Goal: Information Seeking & Learning: Learn about a topic

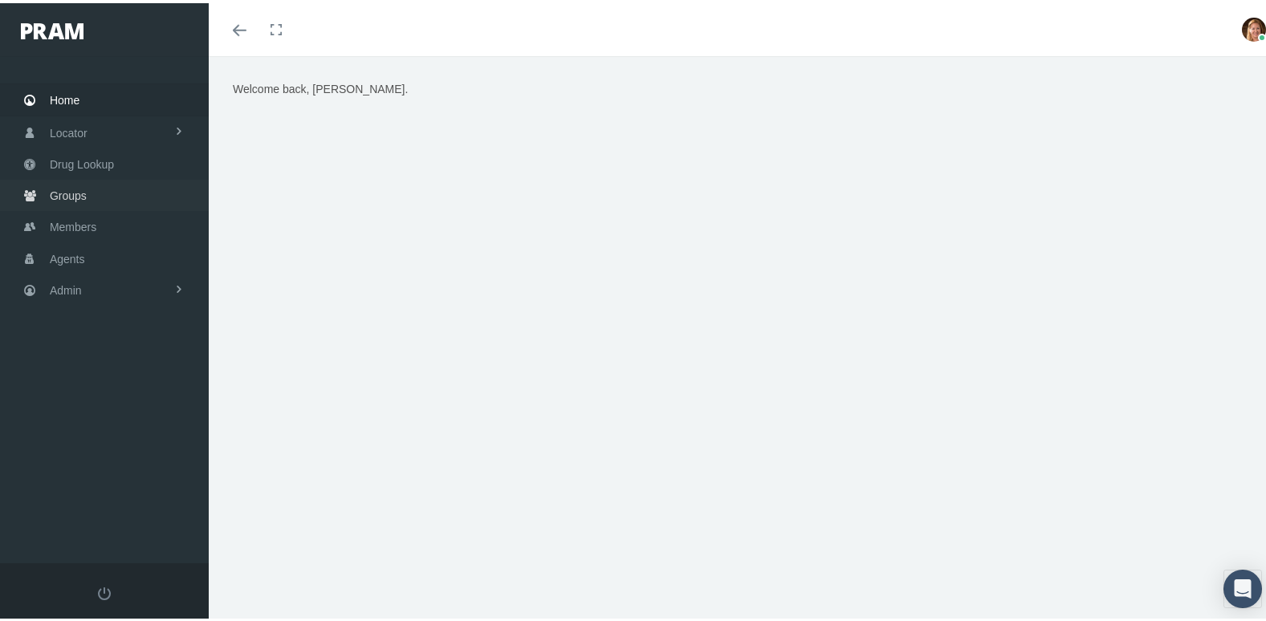
click at [77, 182] on span "Groups" at bounding box center [68, 192] width 37 height 30
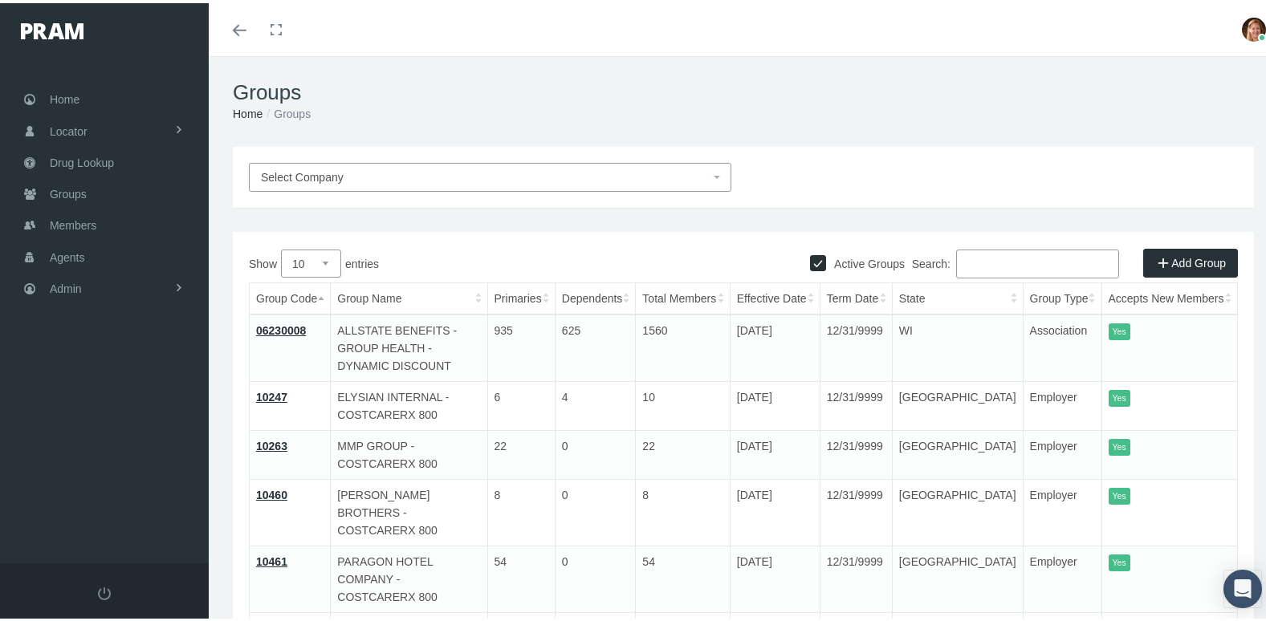
click at [972, 268] on input "Search:" at bounding box center [1037, 260] width 163 height 29
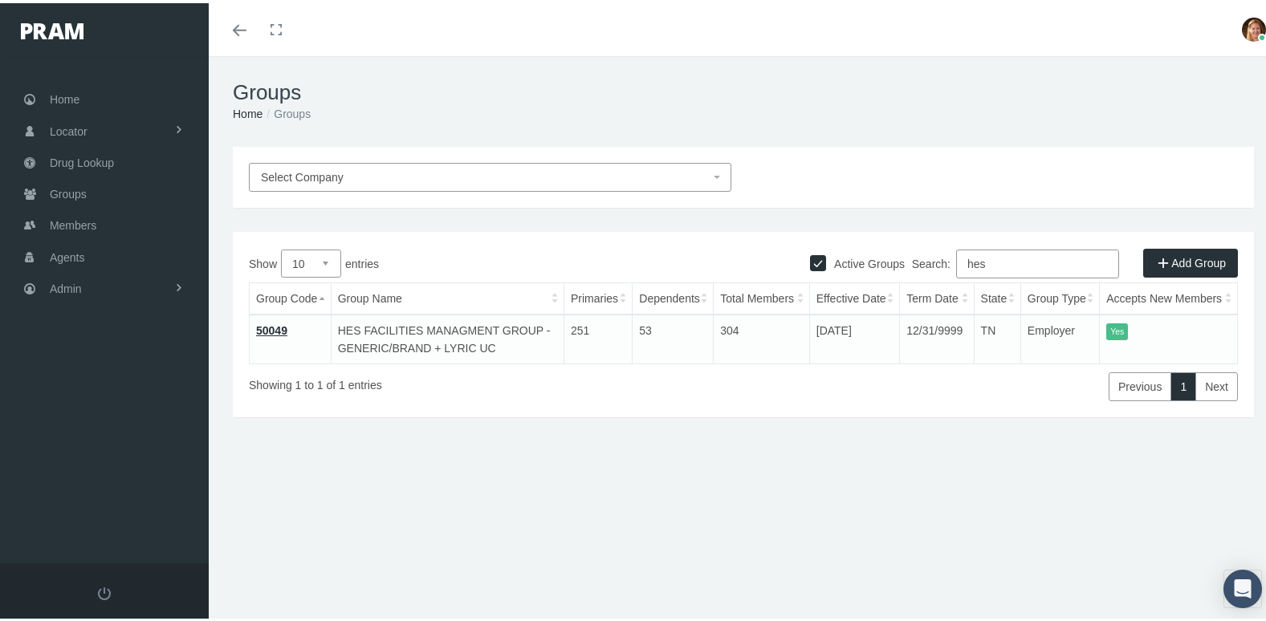
type input "hes"
click at [278, 327] on link "50049" at bounding box center [271, 327] width 31 height 13
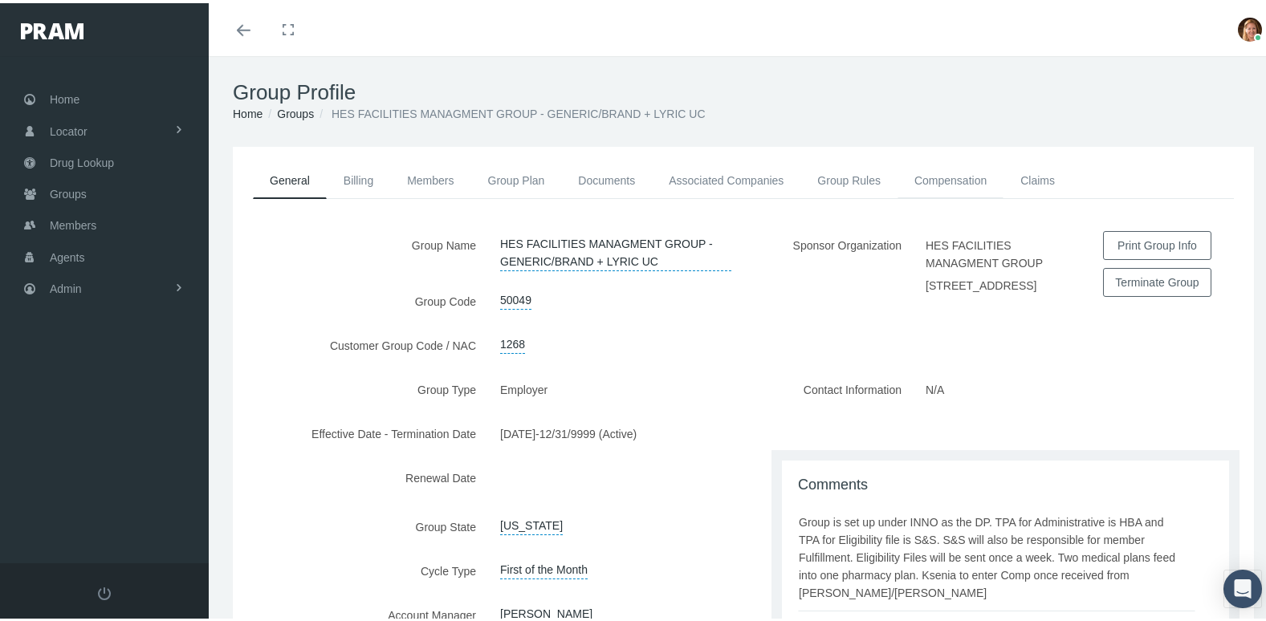
click at [928, 177] on link "Compensation" at bounding box center [950, 177] width 106 height 35
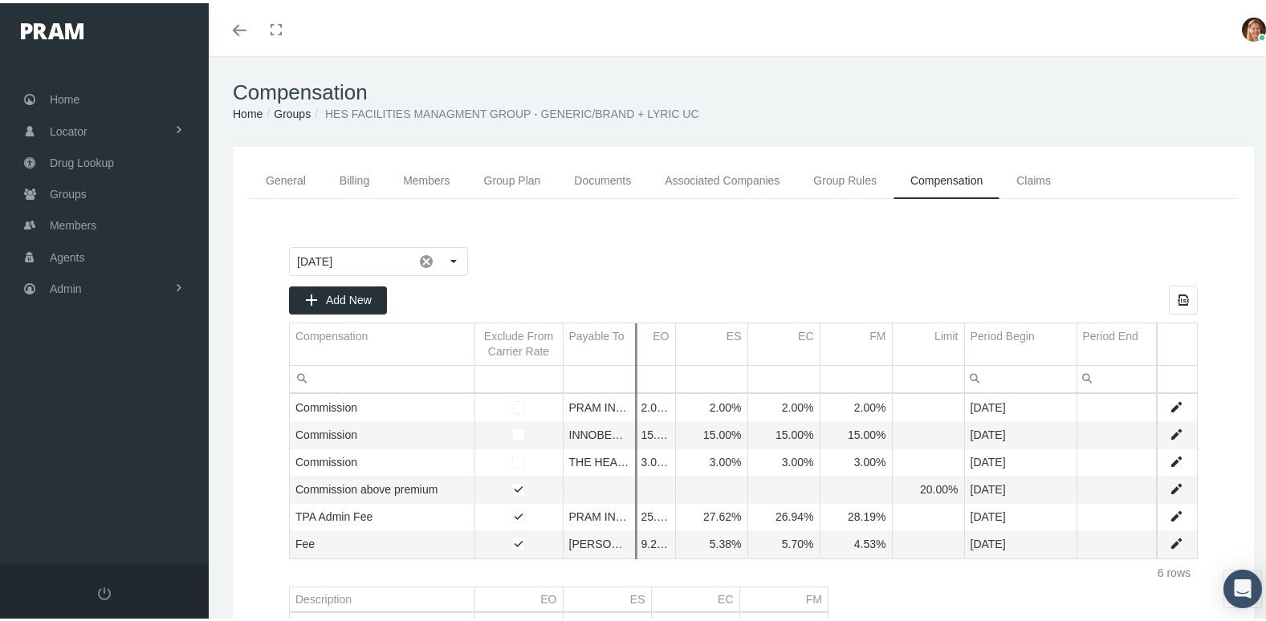
drag, startPoint x: 603, startPoint y: 330, endPoint x: 757, endPoint y: 354, distance: 156.0
click at [757, 354] on div "Add New Export all data to Excel Compensation Exclude From Carrier Rate Payable…" at bounding box center [743, 432] width 908 height 301
click at [609, 459] on td "THE HEALTH BENEFIT ALLIANCE, LLC" at bounding box center [599, 459] width 72 height 27
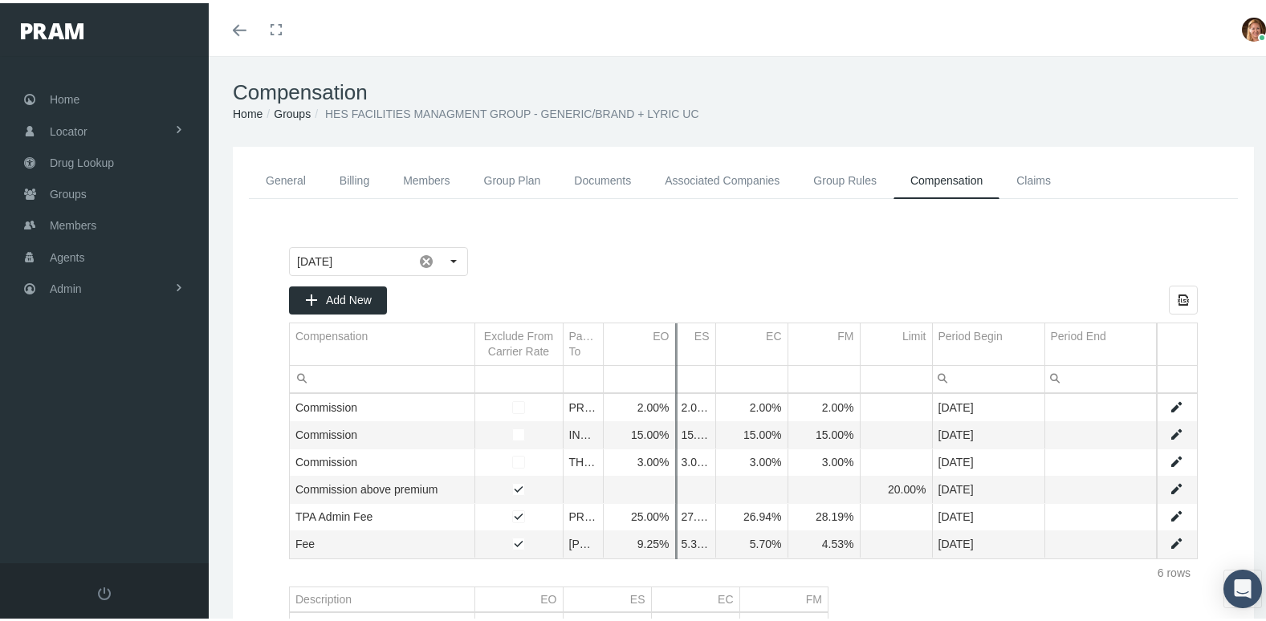
drag, startPoint x: 673, startPoint y: 354, endPoint x: 742, endPoint y: 364, distance: 69.8
click at [742, 364] on div "Add New Export all data to Excel Compensation Exclude From Carrier Rate Payable…" at bounding box center [743, 432] width 908 height 301
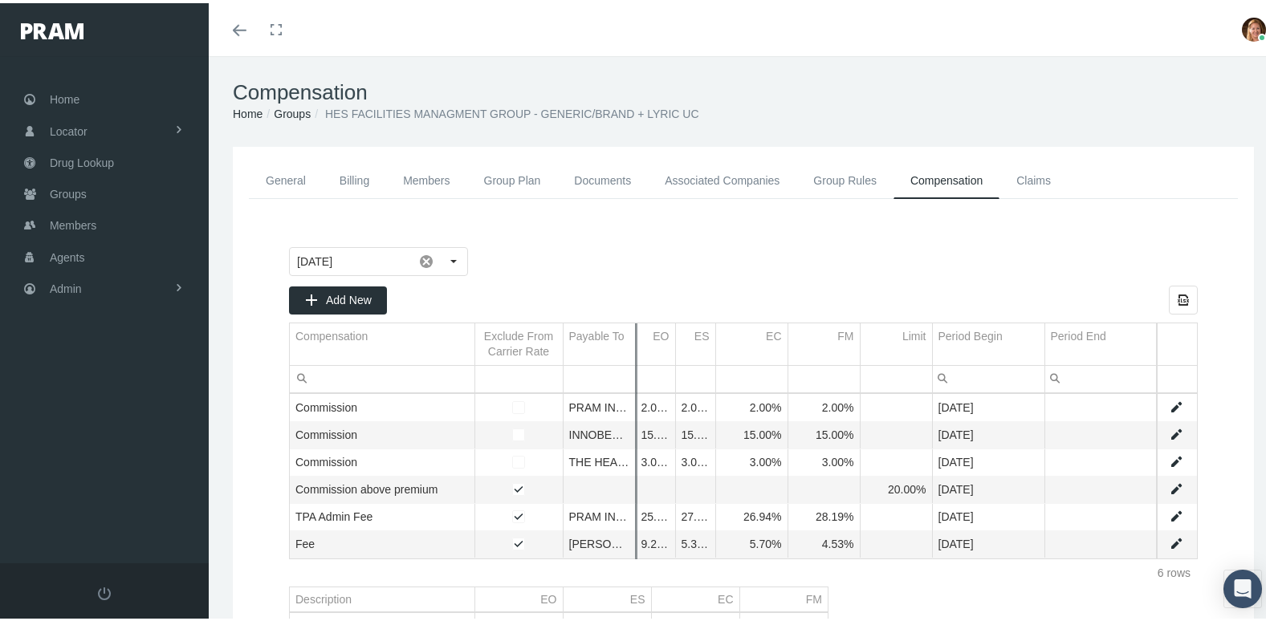
drag, startPoint x: 603, startPoint y: 347, endPoint x: 707, endPoint y: 361, distance: 104.4
click at [707, 361] on div "Add New Export all data to Excel Compensation Exclude From Carrier Rate Payable…" at bounding box center [743, 432] width 908 height 301
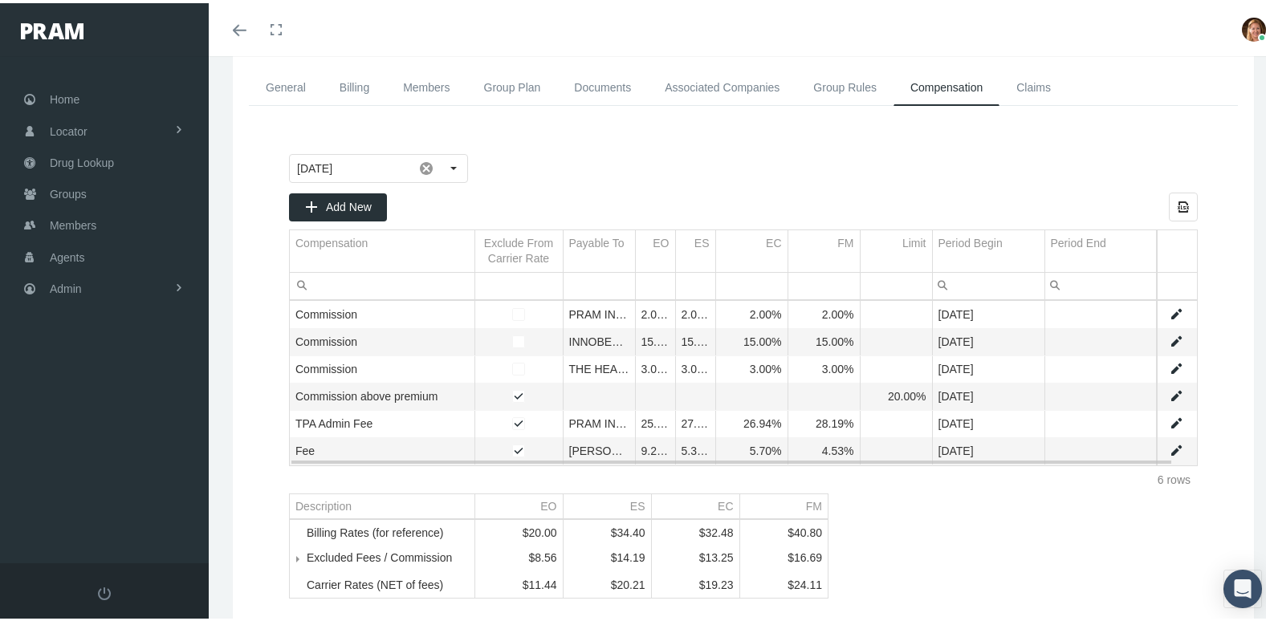
scroll to position [187, 0]
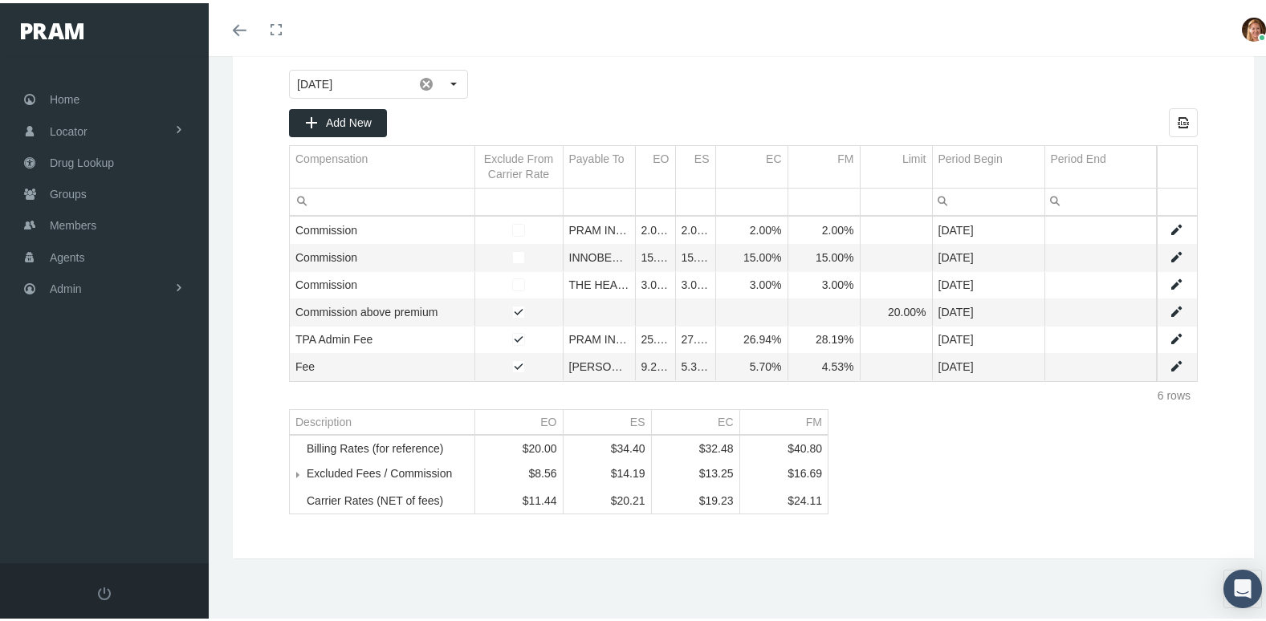
click at [307, 469] on span "Tree list" at bounding box center [307, 471] width 0 height 14
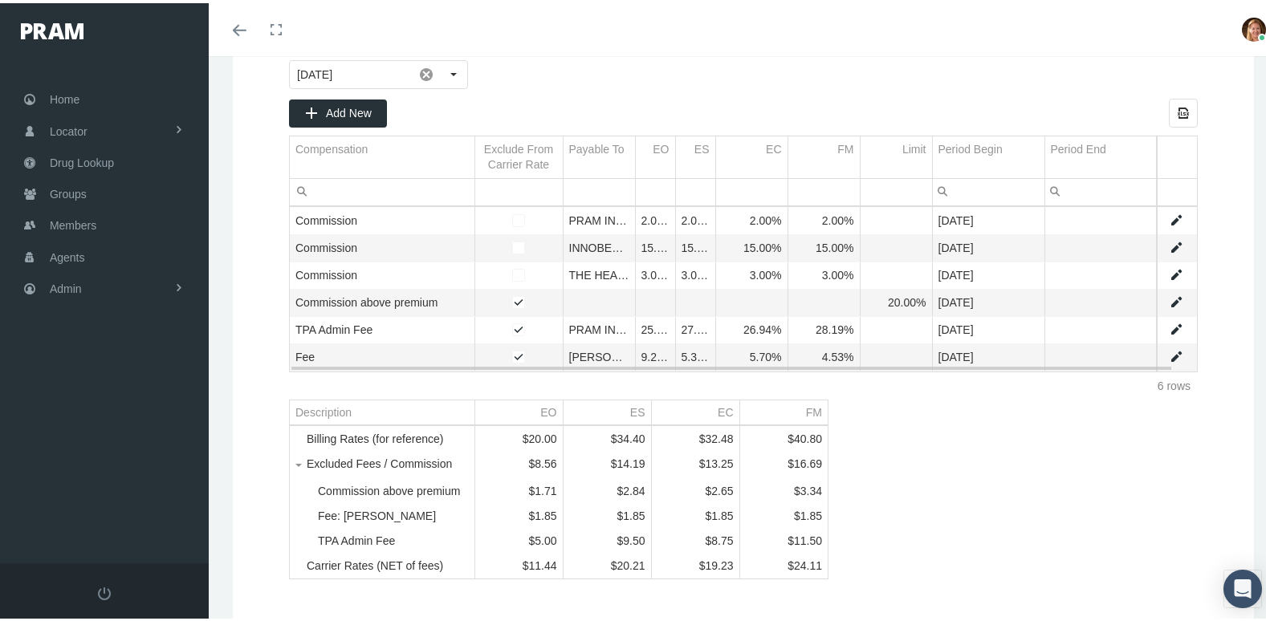
click at [612, 269] on td "THE HEALTH BENEFIT ALLIANCE, LLC" at bounding box center [599, 272] width 72 height 27
click at [1168, 268] on link "Data grid" at bounding box center [1175, 272] width 14 height 14
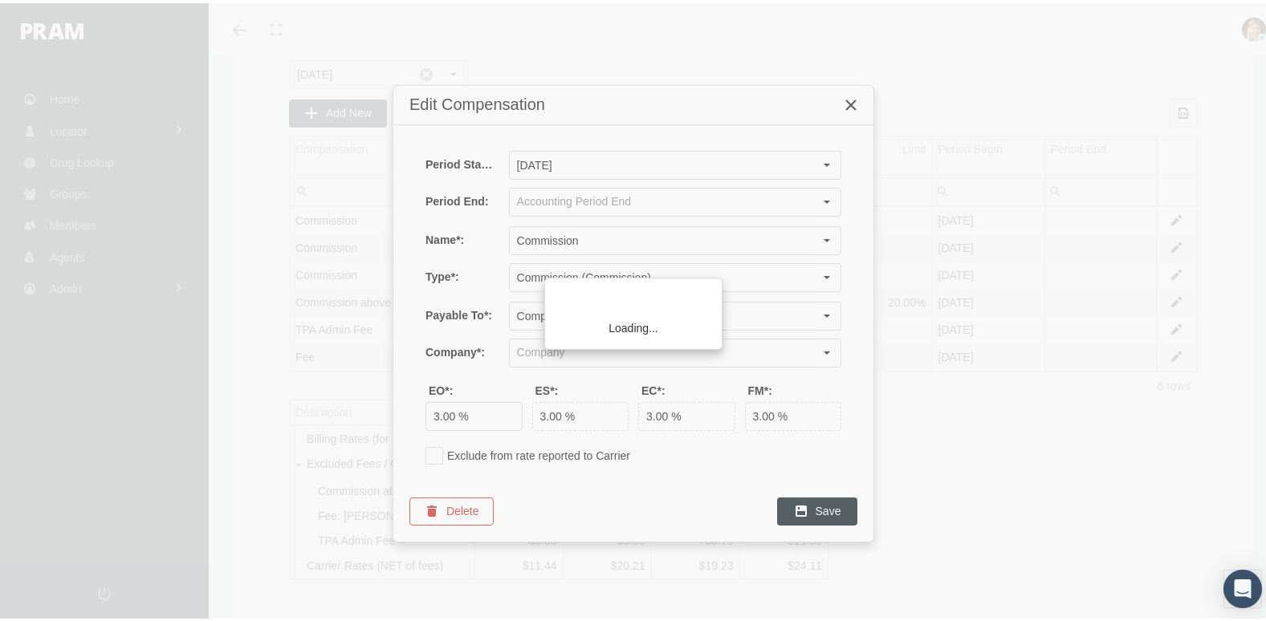
type input "THE HEALTH BENEFIT ALLIANCE, LLC (Responsible Party, Third Party Administrator)"
click at [855, 96] on icon "Close" at bounding box center [850, 102] width 14 height 14
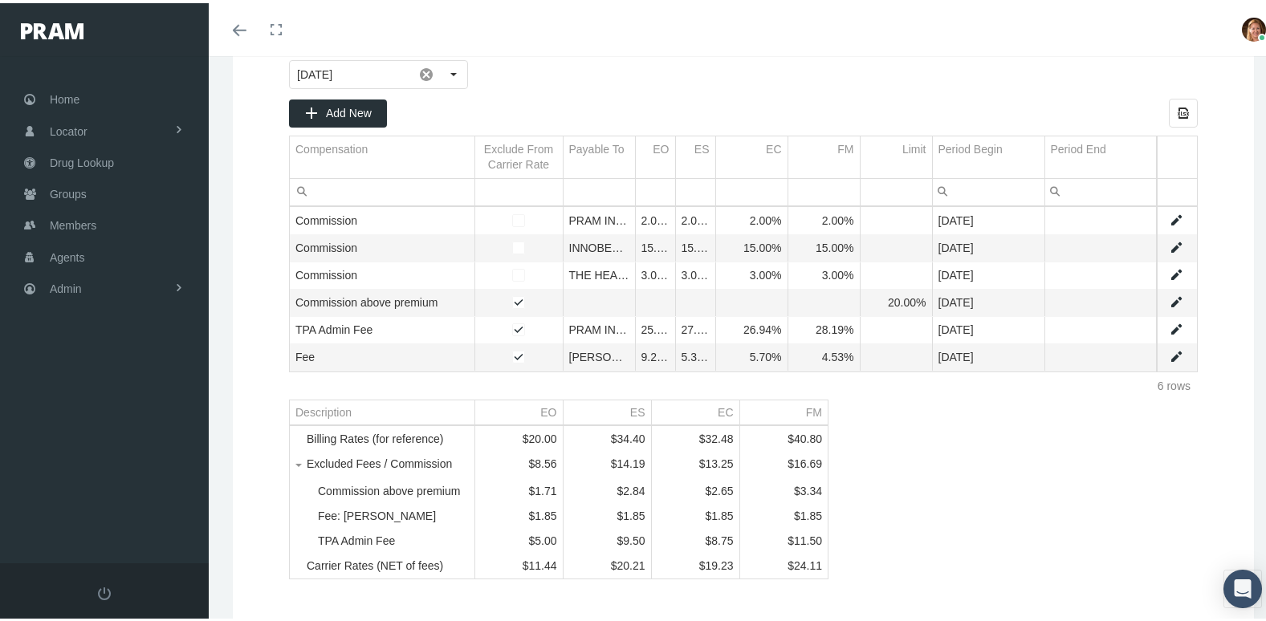
click at [1022, 445] on div "September 2025 Add New Export all data to Excel Compensation Exclude From Carri…" at bounding box center [743, 316] width 941 height 551
drag, startPoint x: 245, startPoint y: 26, endPoint x: 255, endPoint y: 27, distance: 10.6
click at [245, 26] on span at bounding box center [240, 27] width 14 height 2
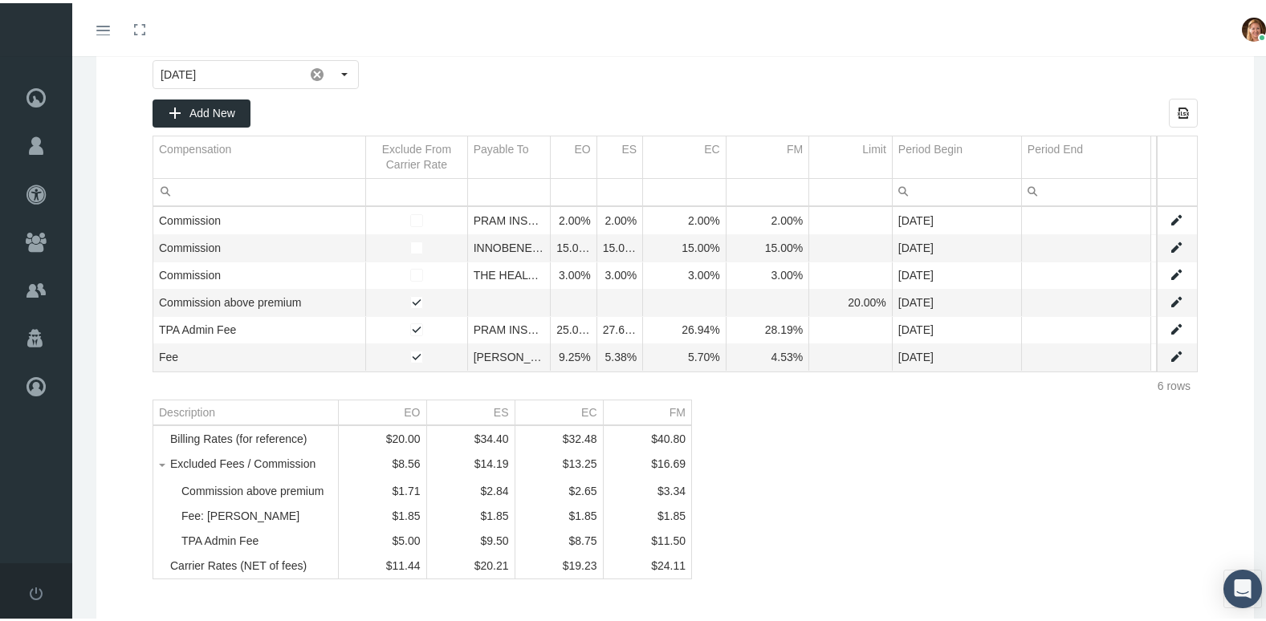
click at [110, 24] on link "Toggle menubar" at bounding box center [103, 26] width 38 height 53
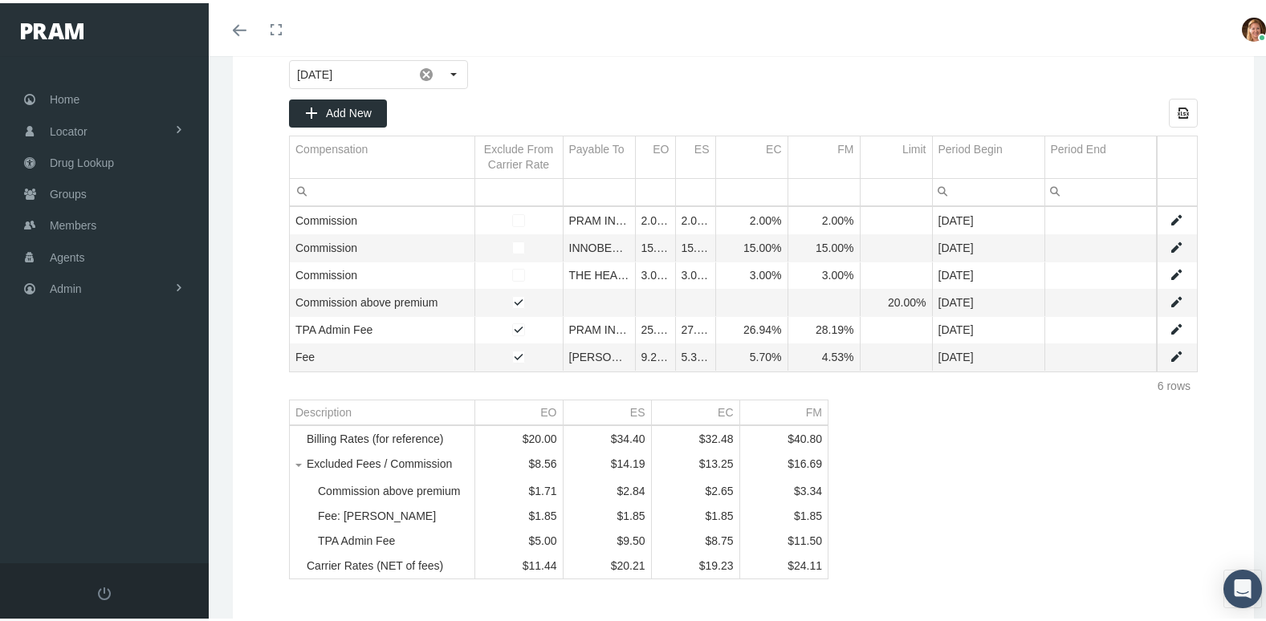
scroll to position [0, 0]
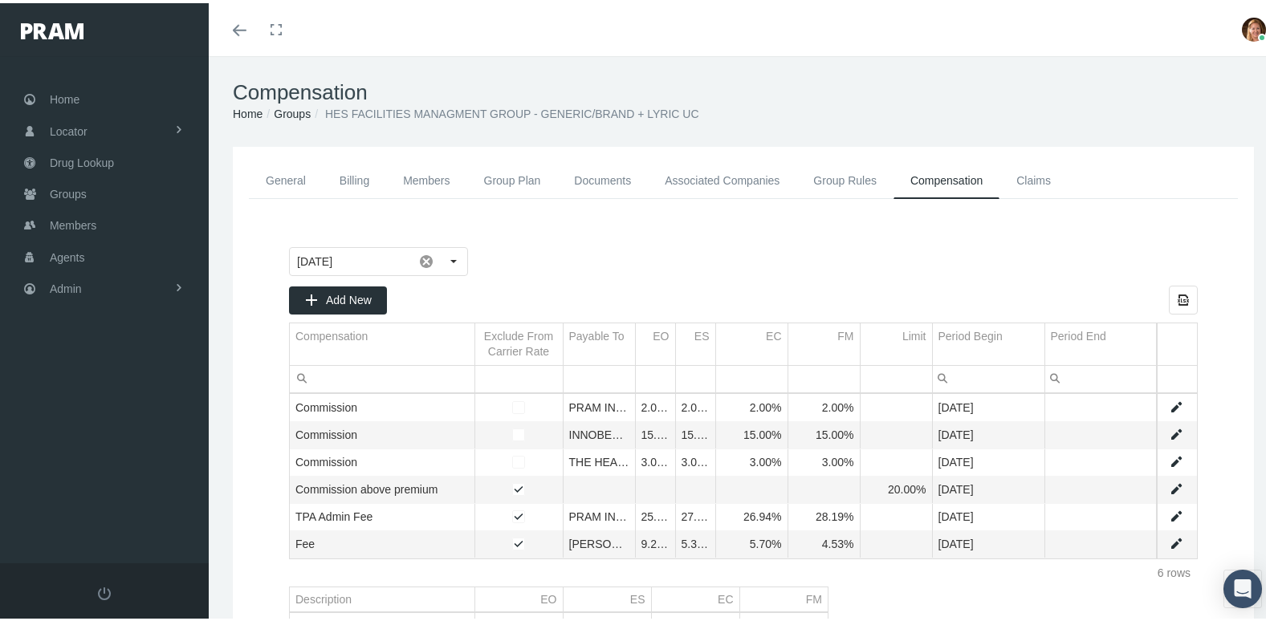
click at [503, 176] on link "Group Plan" at bounding box center [512, 178] width 91 height 36
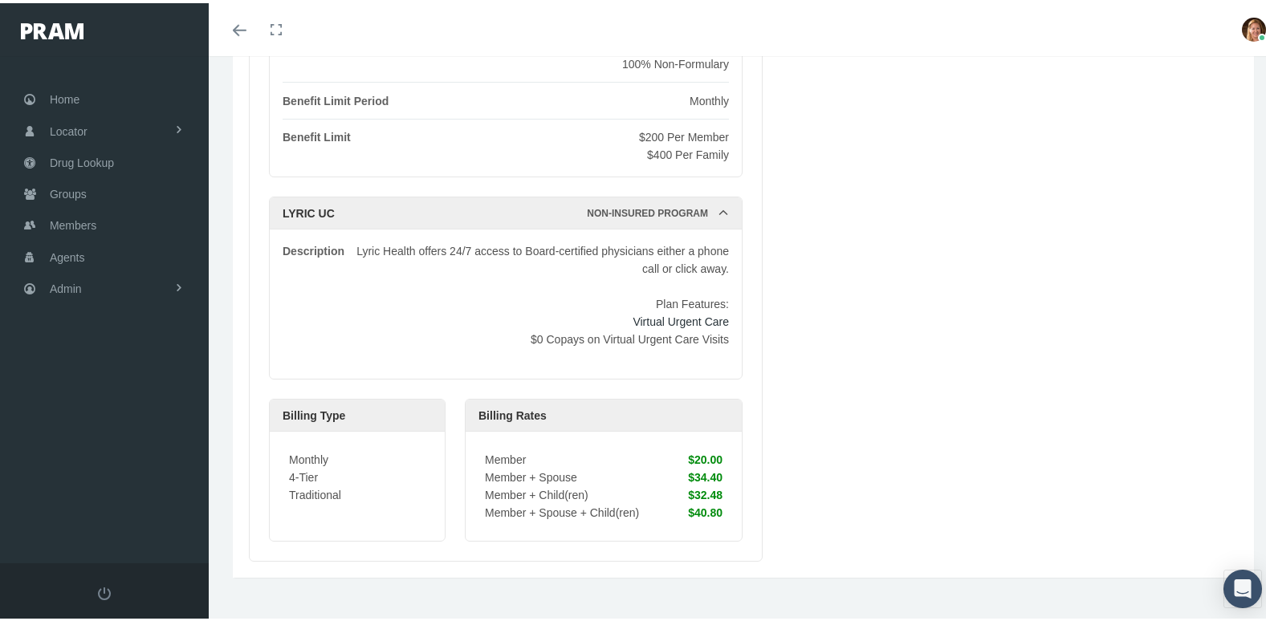
scroll to position [541, 0]
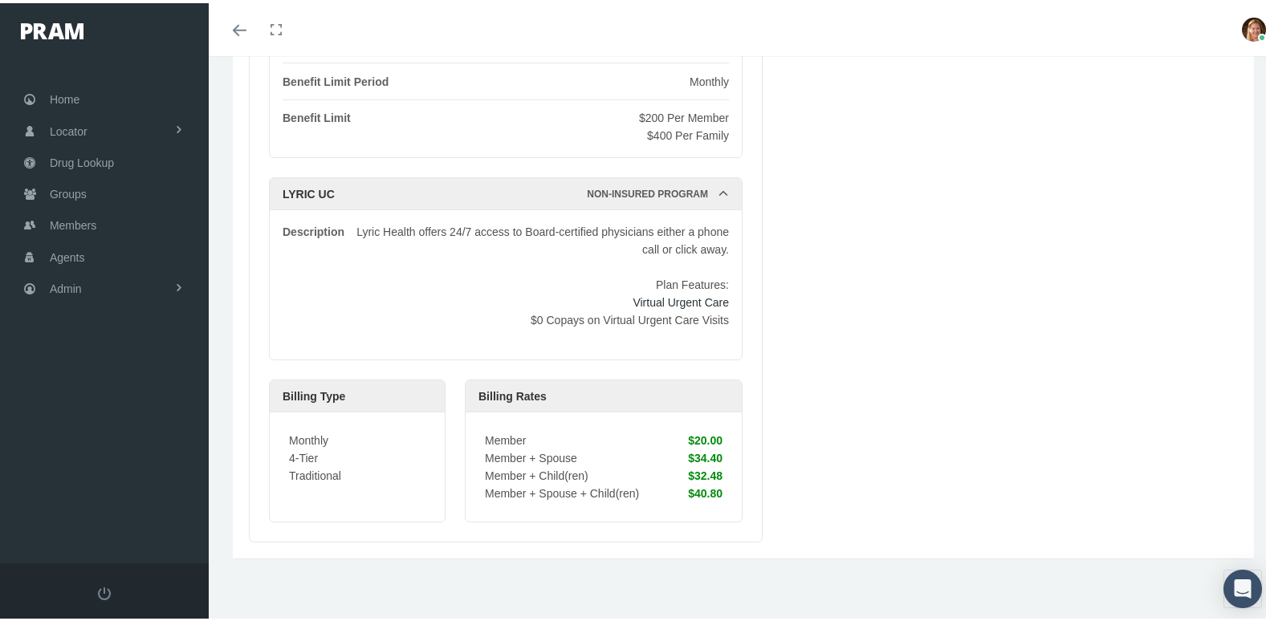
drag, startPoint x: 689, startPoint y: 436, endPoint x: 722, endPoint y: 436, distance: 32.9
click at [722, 436] on div "Member $20.00 Member + Spouse $34.40 Member + Child(ren) $32.48 Member + Spouse…" at bounding box center [603, 463] width 276 height 109
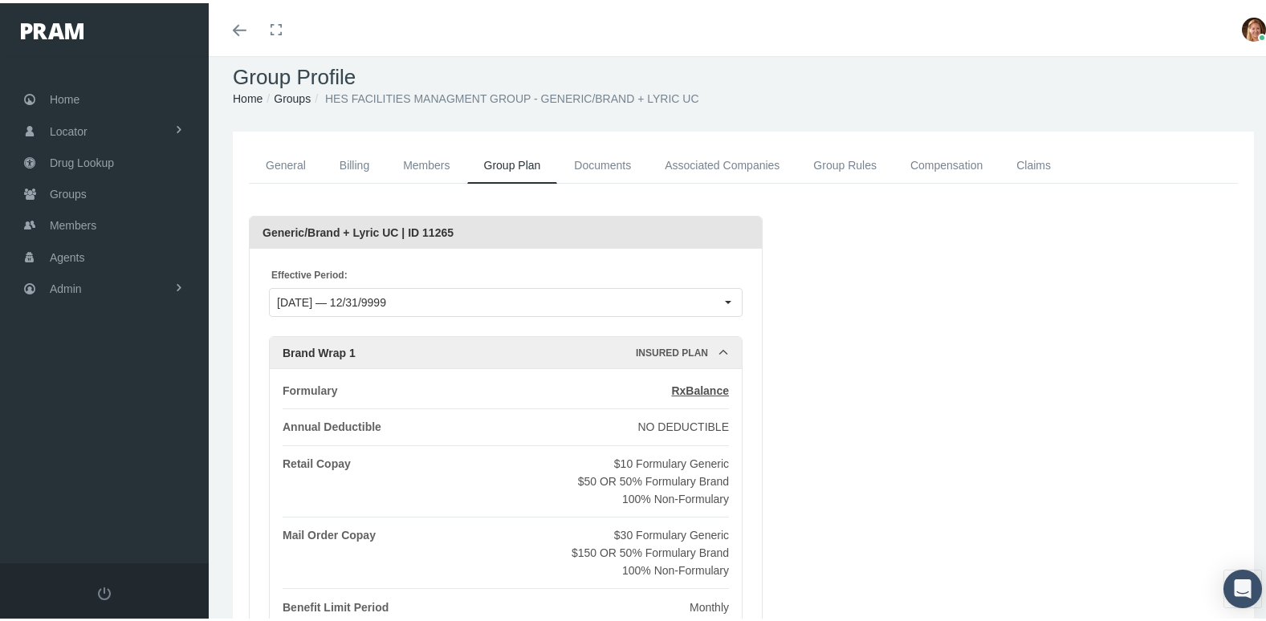
scroll to position [0, 0]
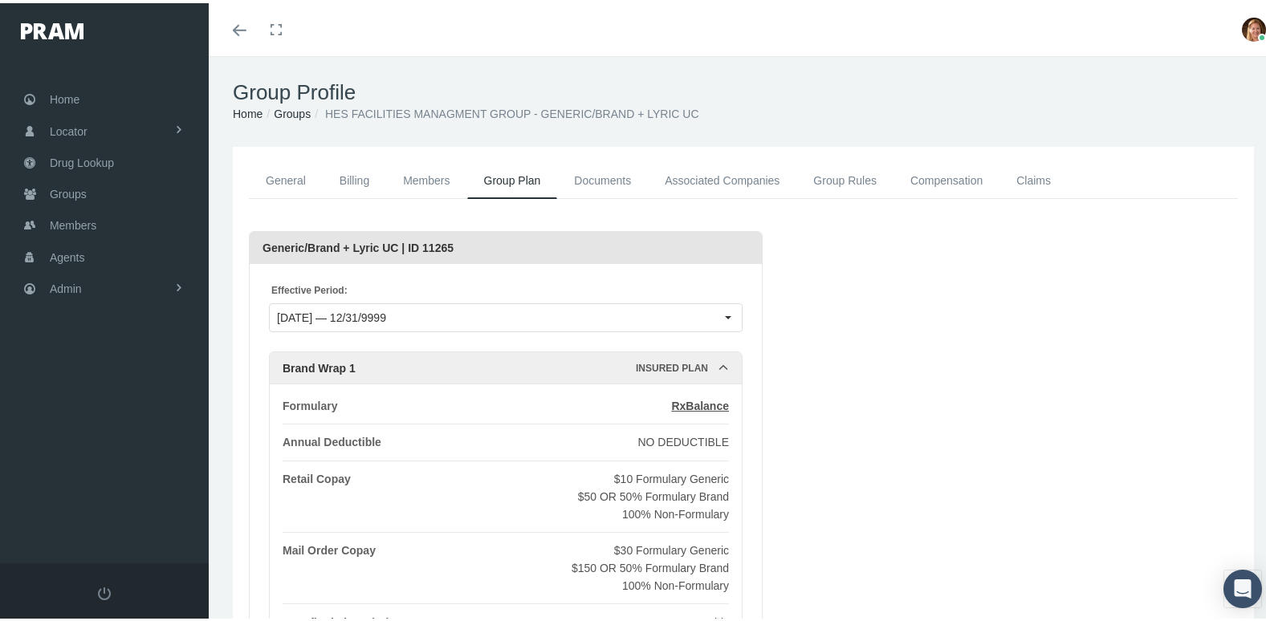
click at [956, 177] on link "Compensation" at bounding box center [946, 178] width 106 height 36
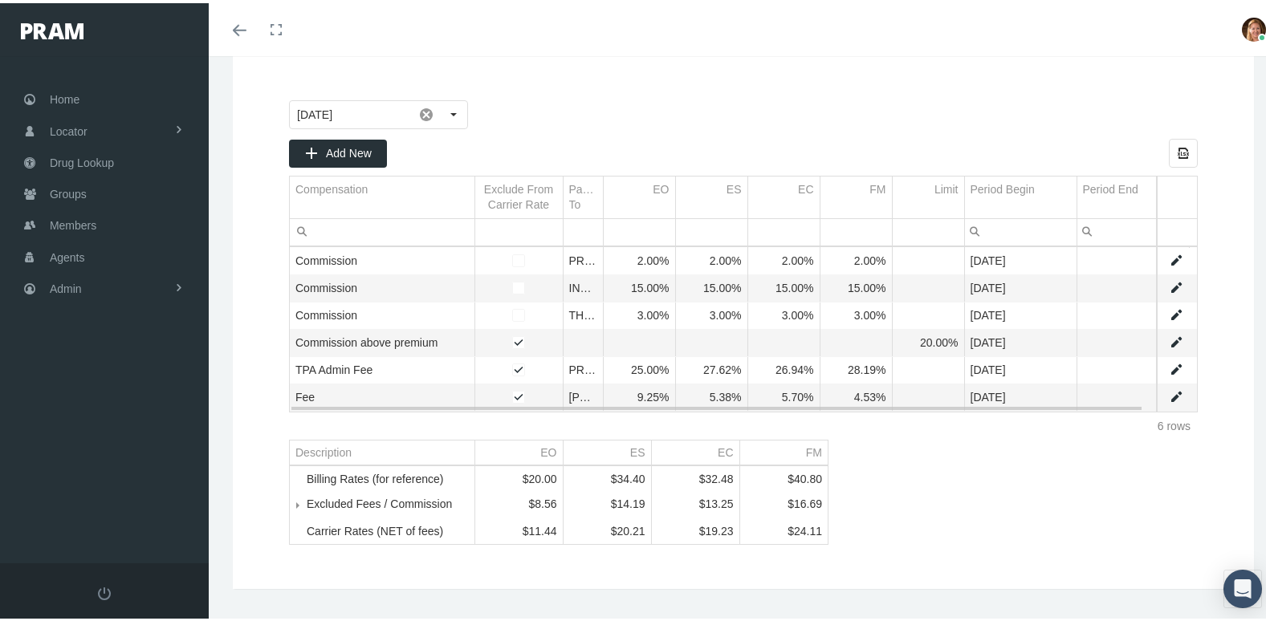
scroll to position [187, 0]
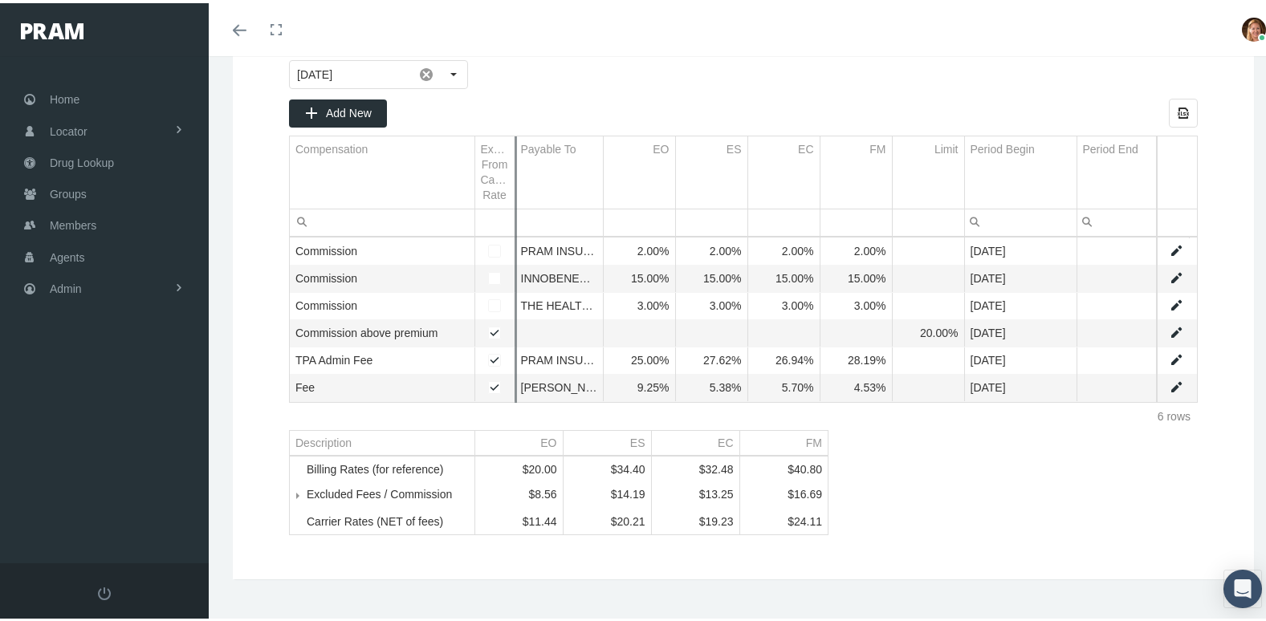
drag, startPoint x: 561, startPoint y: 157, endPoint x: 502, endPoint y: 161, distance: 58.7
click at [502, 161] on div "Add New Export all data to Excel Compensation Exclude From Carrier Rate Payable…" at bounding box center [743, 260] width 908 height 331
drag, startPoint x: 602, startPoint y: 161, endPoint x: 718, endPoint y: 169, distance: 116.6
click at [718, 169] on div "Add New Export all data to Excel Compensation Exclude From Carrier Rate Payable…" at bounding box center [743, 260] width 908 height 331
click at [307, 499] on span "Tree list" at bounding box center [307, 492] width 0 height 14
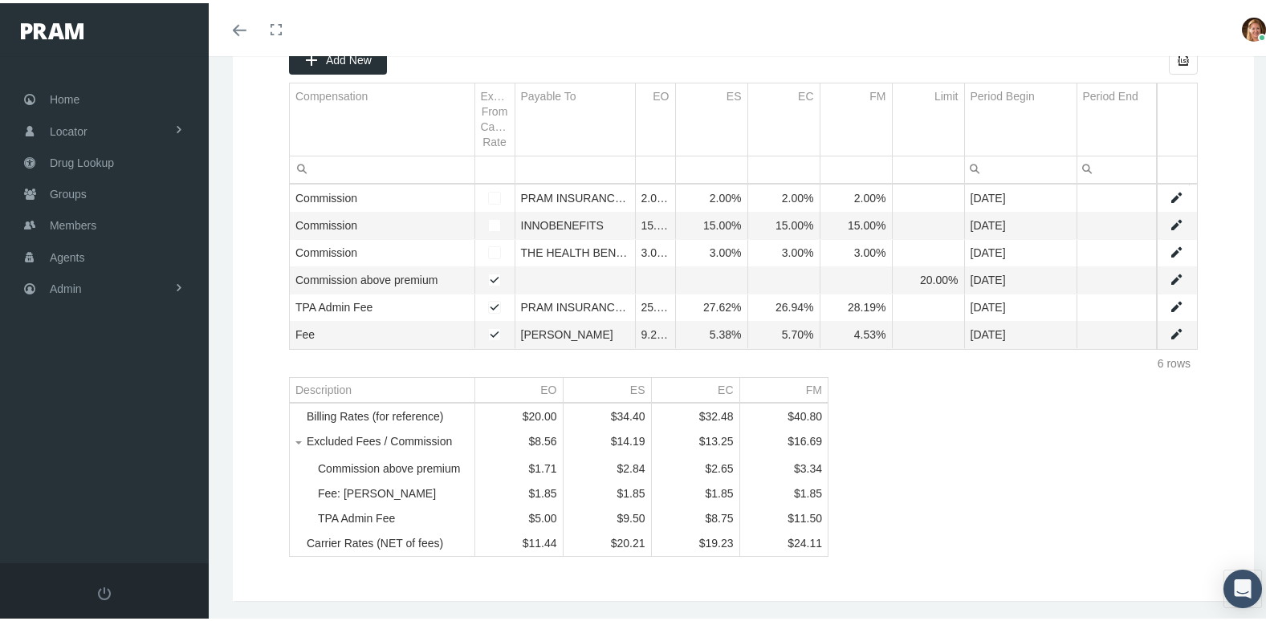
scroll to position [267, 0]
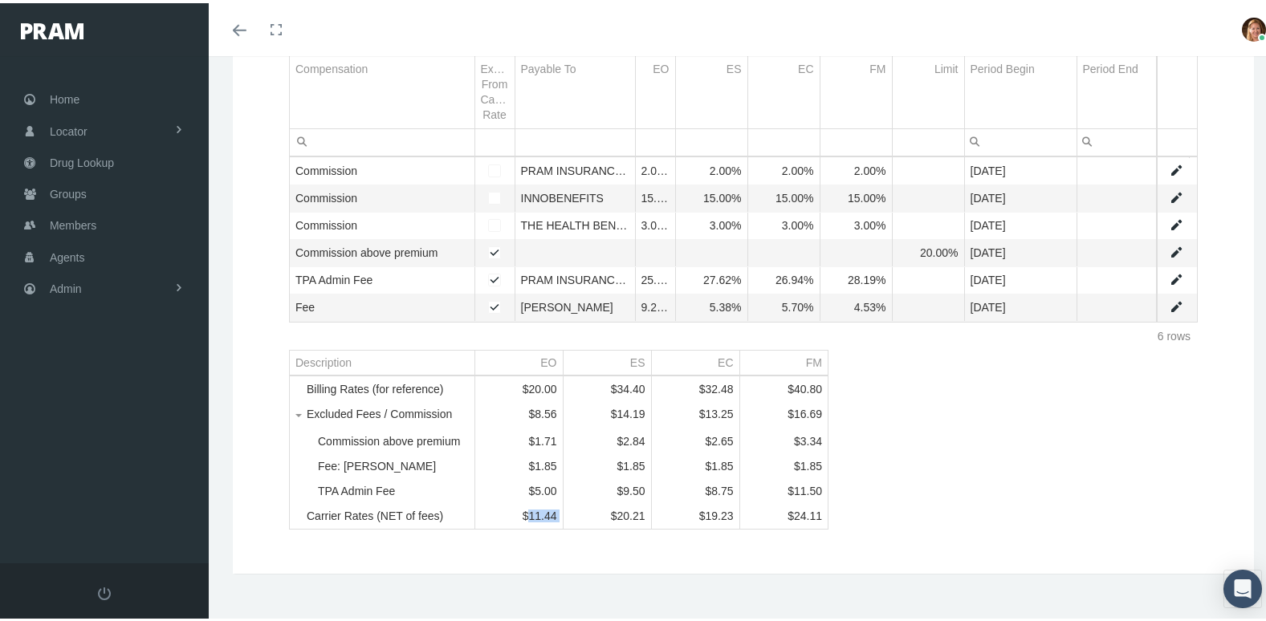
drag, startPoint x: 522, startPoint y: 528, endPoint x: 569, endPoint y: 534, distance: 47.8
click at [569, 526] on tr "Carrier Rates (NET of fees) $11.44 $20.21 $19.23 $24.11" at bounding box center [559, 513] width 538 height 25
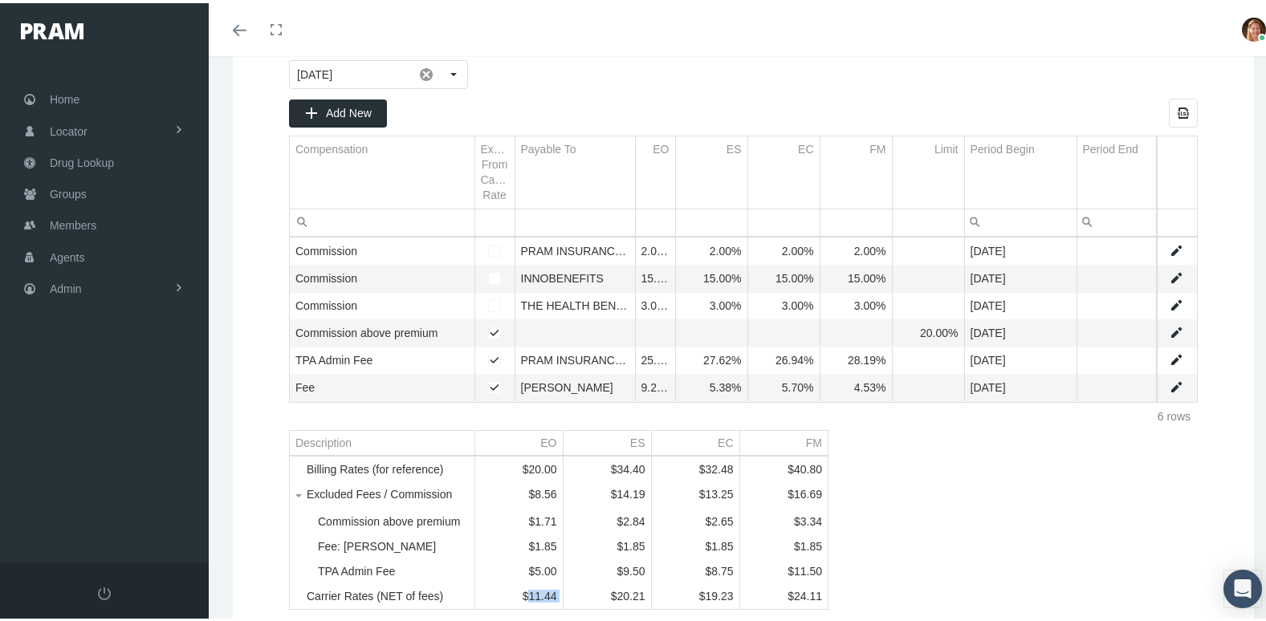
scroll to position [26, 0]
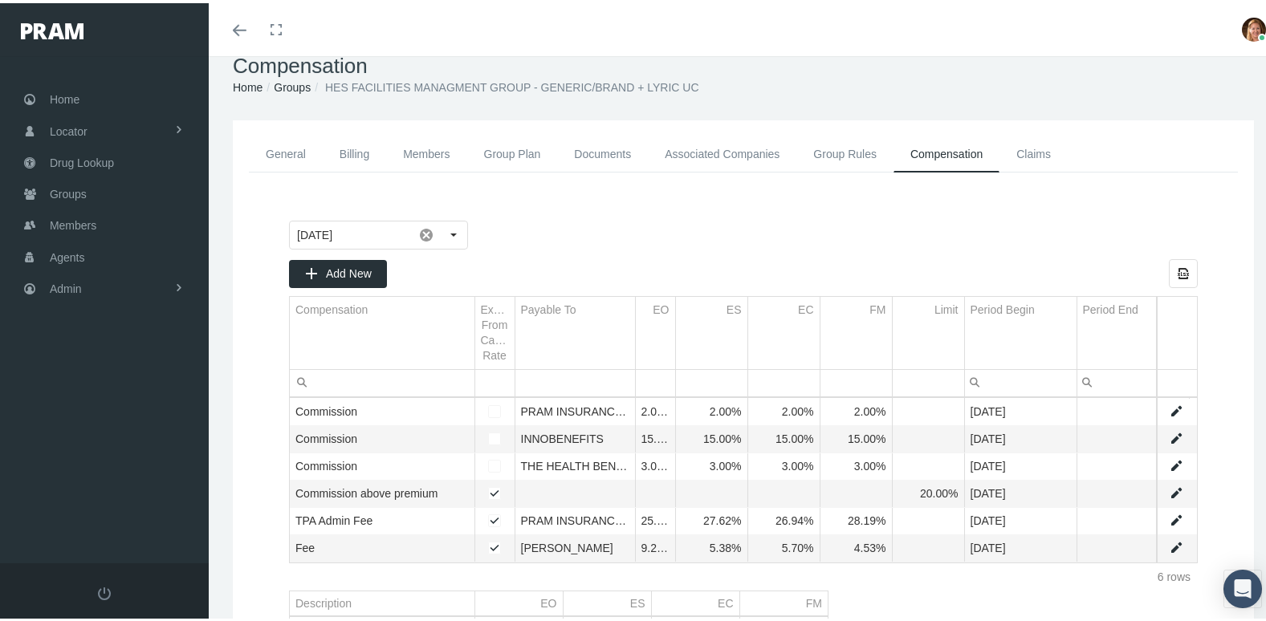
click at [503, 153] on link "Group Plan" at bounding box center [512, 151] width 91 height 36
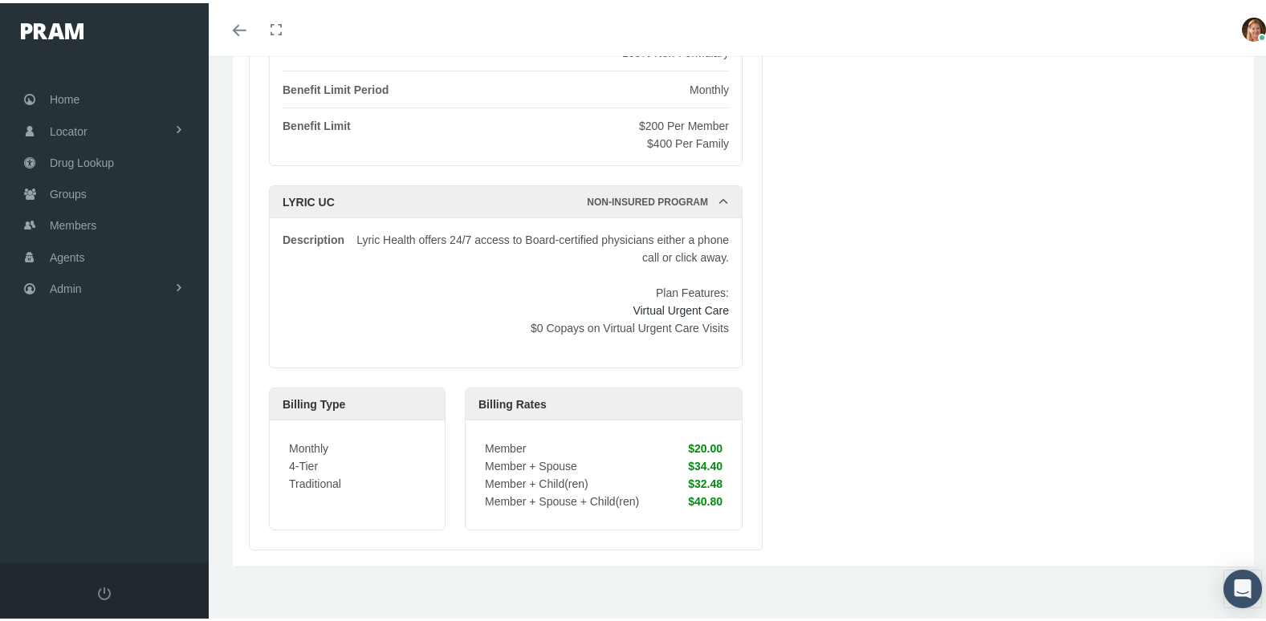
scroll to position [541, 0]
